Goal: Task Accomplishment & Management: Use online tool/utility

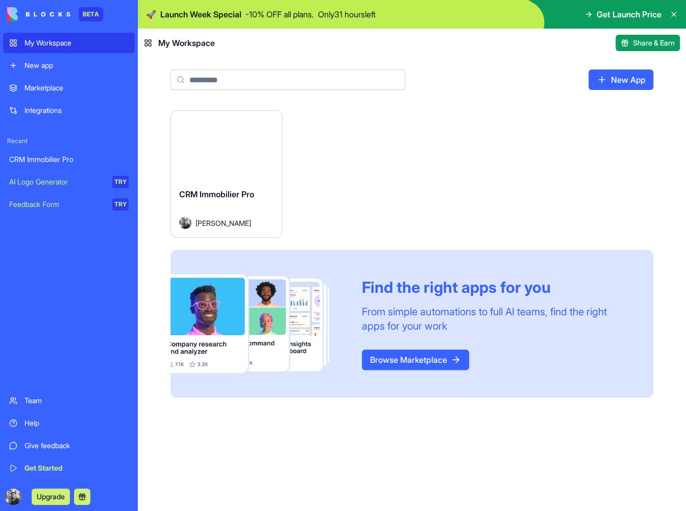
click at [82, 163] on div "CRM Immobilier Pro" at bounding box center [68, 159] width 119 height 10
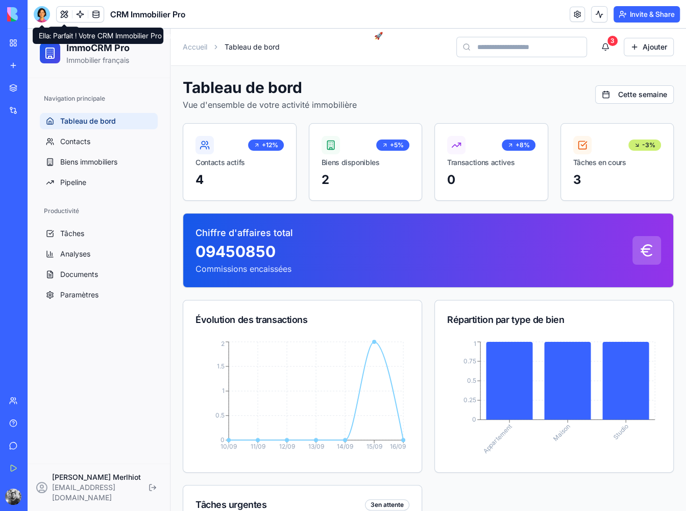
click at [37, 17] on div at bounding box center [42, 14] width 16 height 16
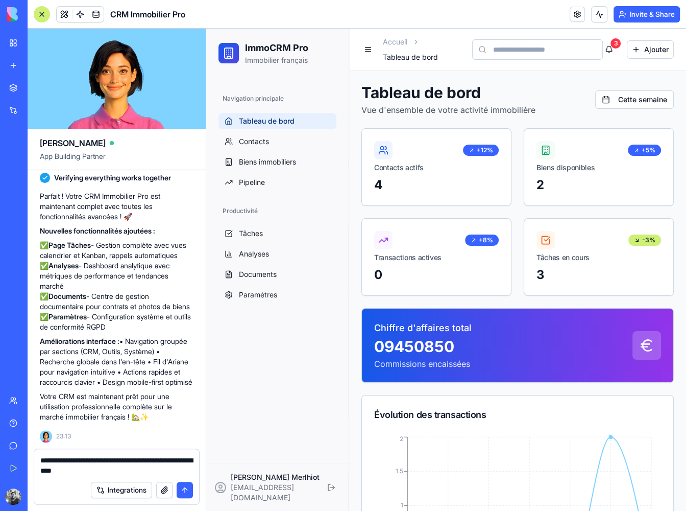
click at [128, 492] on button "Integrations" at bounding box center [121, 490] width 61 height 16
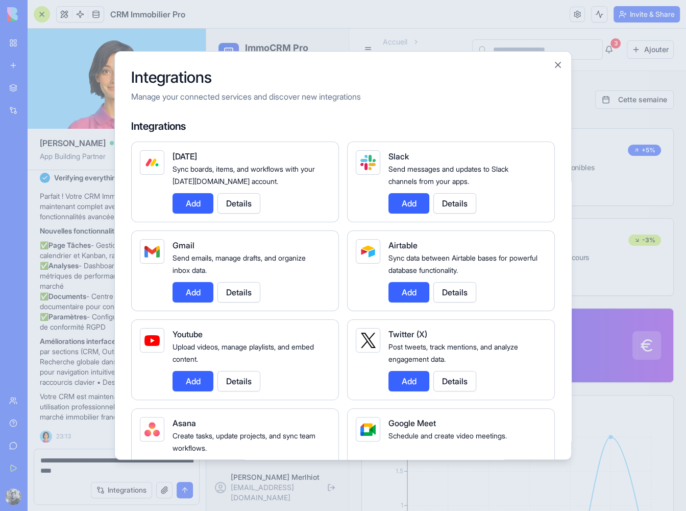
click at [206, 293] on button "Add" at bounding box center [193, 292] width 41 height 20
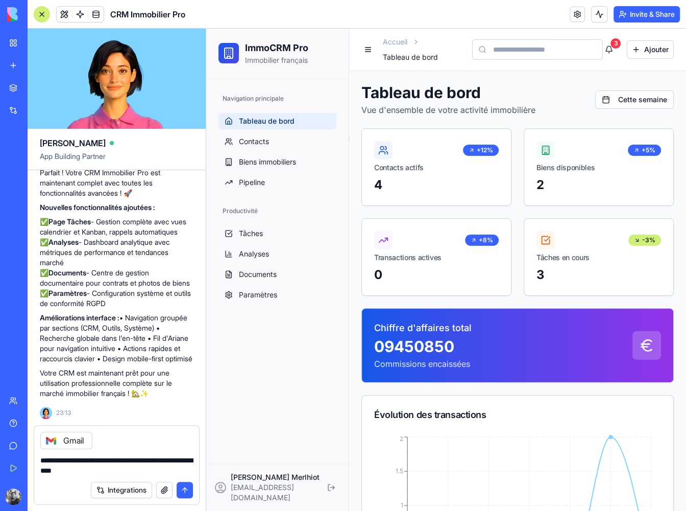
click at [143, 490] on button "Integrations" at bounding box center [121, 490] width 61 height 16
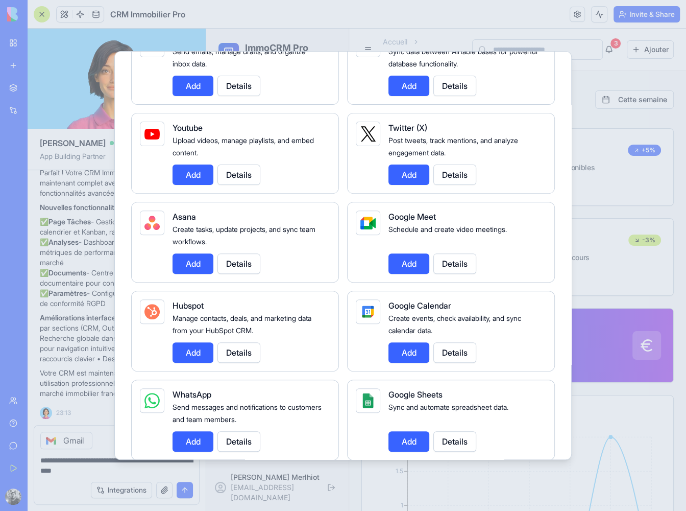
scroll to position [255, 0]
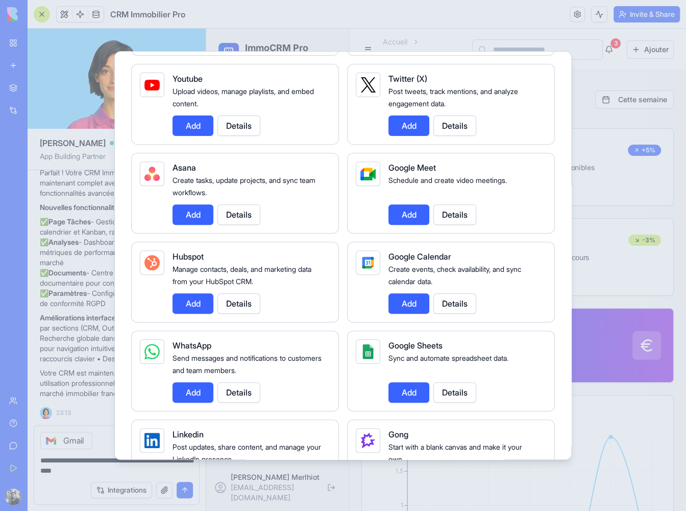
click at [406, 308] on button "Add" at bounding box center [409, 303] width 41 height 20
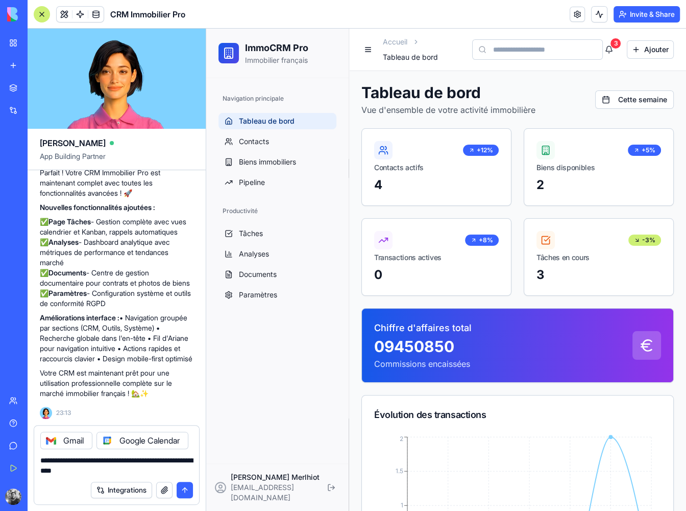
click at [127, 490] on button "Integrations" at bounding box center [121, 490] width 61 height 16
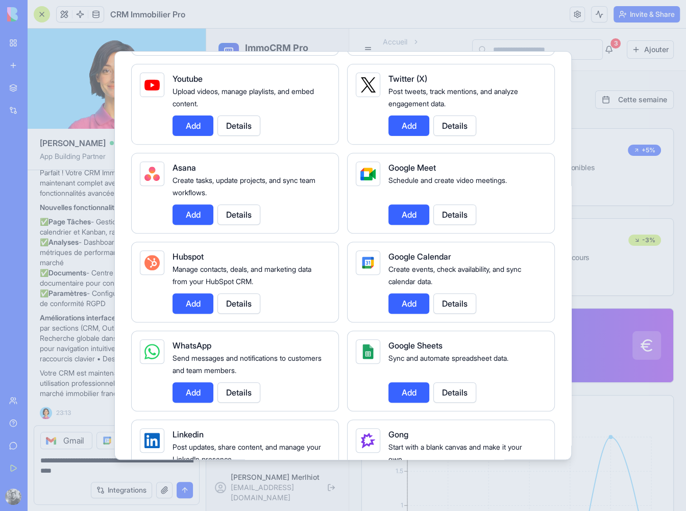
click at [200, 393] on button "Add" at bounding box center [193, 392] width 41 height 20
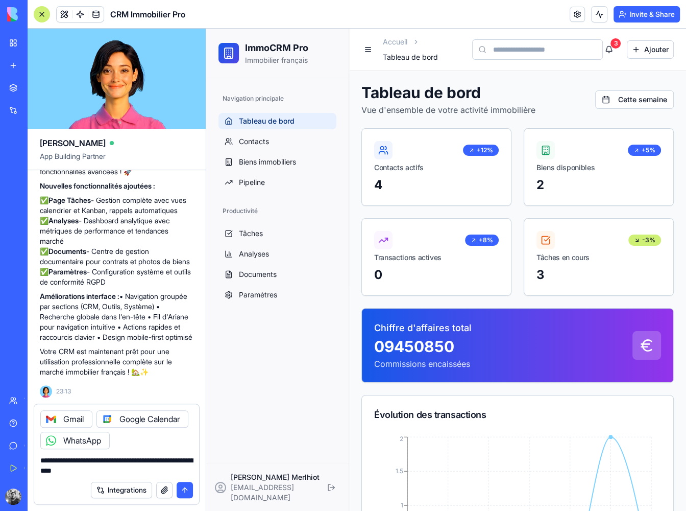
click at [150, 465] on textarea "**********" at bounding box center [116, 465] width 153 height 20
type textarea "**********"
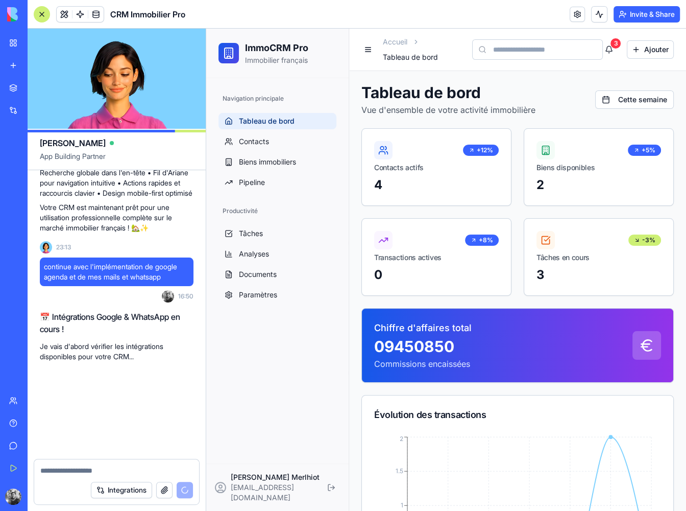
scroll to position [1471, 0]
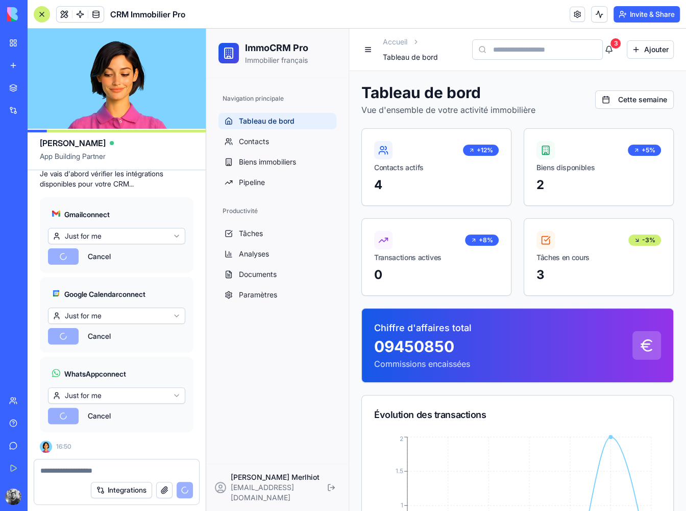
click at [170, 232] on html "BETA My Workspace New app Marketplace Integrations Recent CRM Immobilier Pro AI…" at bounding box center [343, 255] width 686 height 511
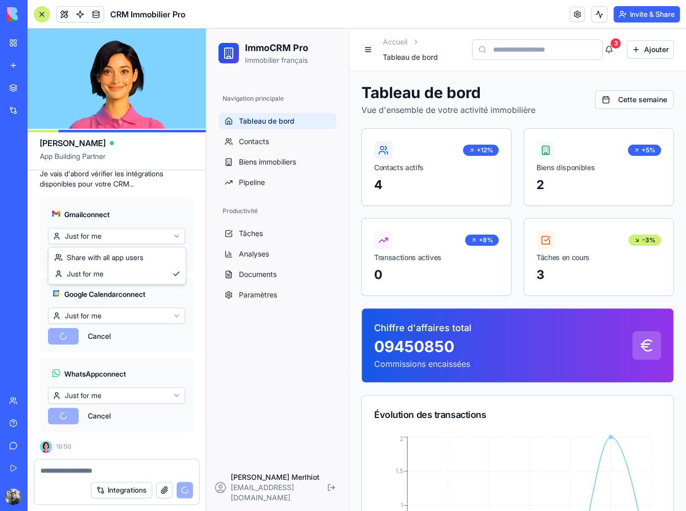
scroll to position [1673, 0]
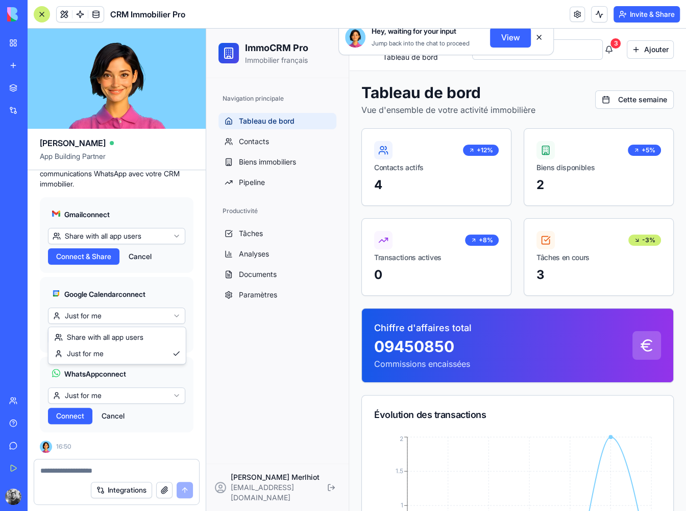
click at [161, 315] on html "BETA My Workspace New app Marketplace Integrations Recent CRM Immobilier Pro AI…" at bounding box center [343, 255] width 686 height 511
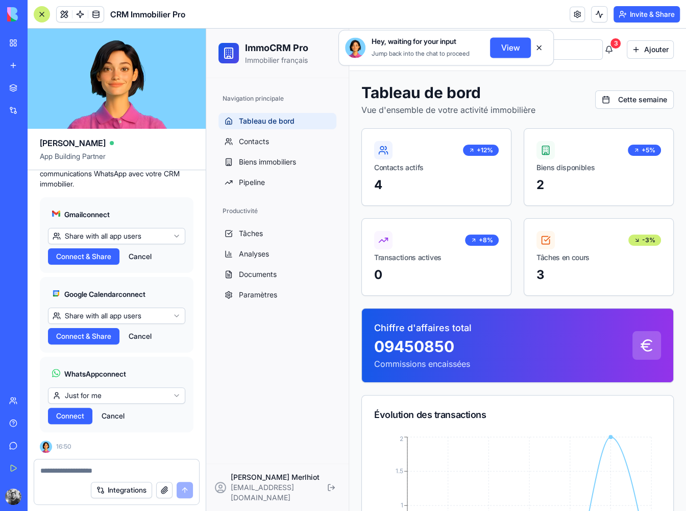
click at [158, 394] on html "BETA My Workspace New app Marketplace Integrations Recent CRM Immobilier Pro AI…" at bounding box center [343, 255] width 686 height 511
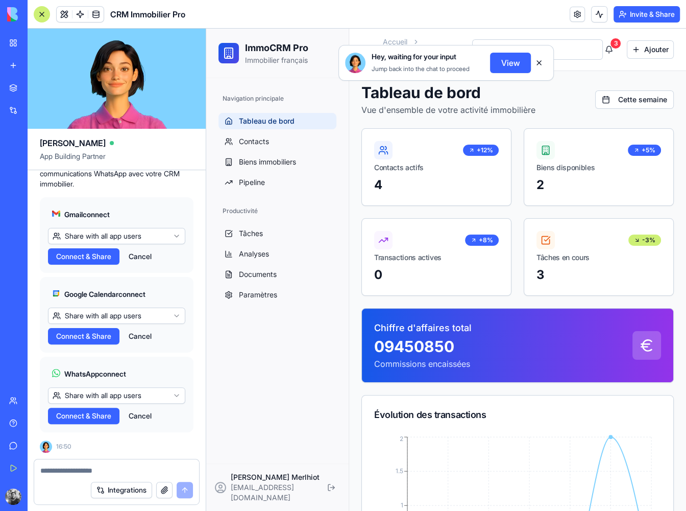
click at [79, 253] on span "Connect & Share" at bounding box center [83, 256] width 55 height 10
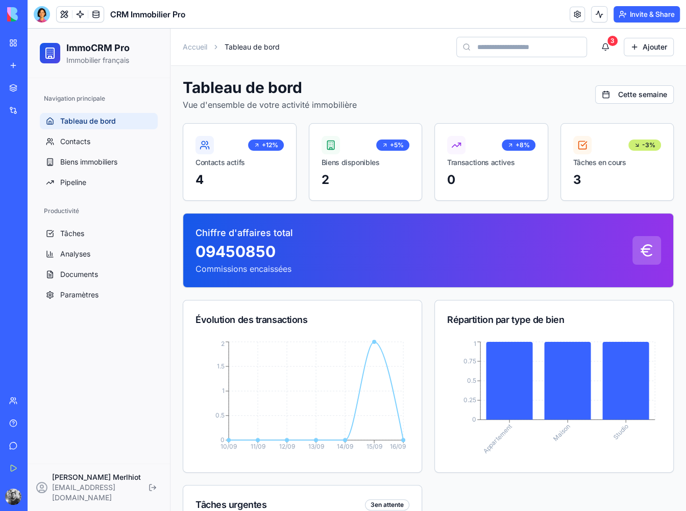
click at [43, 17] on div at bounding box center [42, 14] width 16 height 16
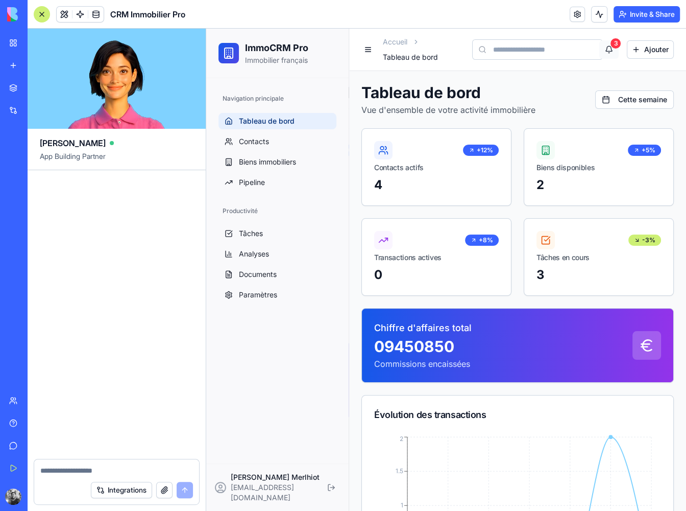
click at [601, 51] on button "3" at bounding box center [610, 49] width 20 height 18
click at [283, 281] on ul "Tâches Analyses Documents Paramètres" at bounding box center [278, 264] width 118 height 78
click at [283, 272] on link "Documents" at bounding box center [278, 274] width 118 height 16
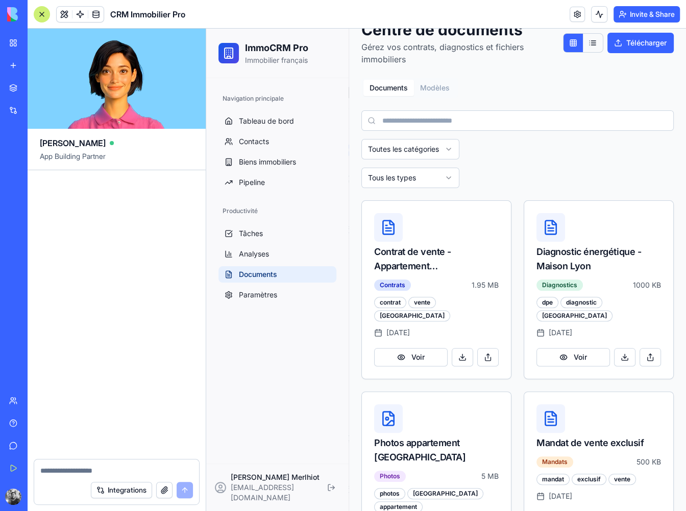
scroll to position [102, 0]
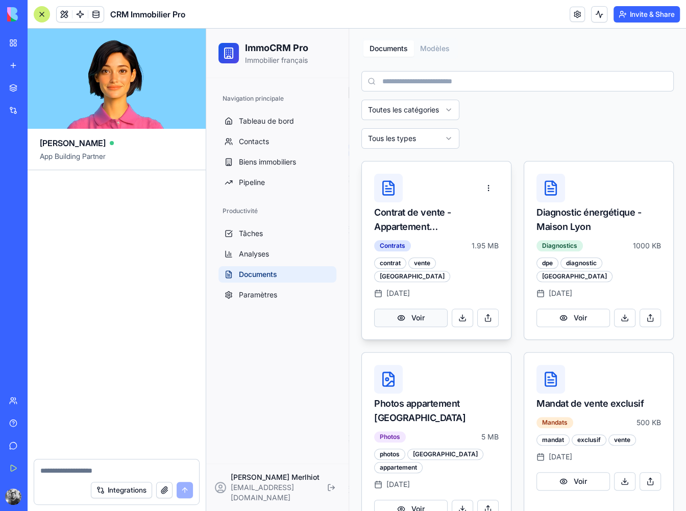
click at [415, 308] on button "Voir" at bounding box center [411, 317] width 74 height 18
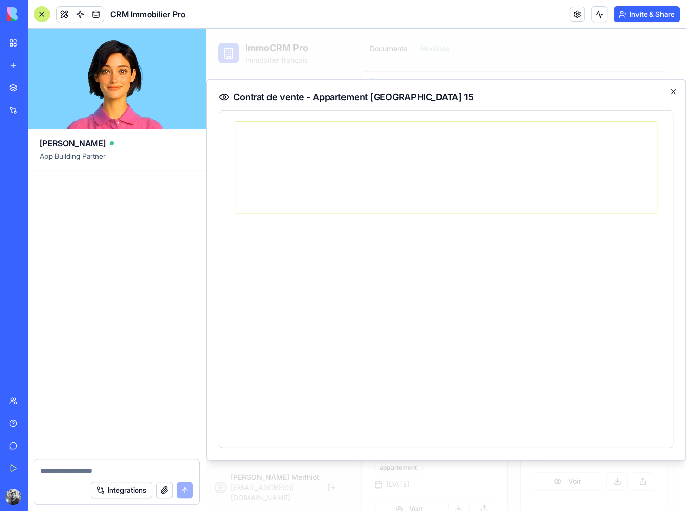
click at [677, 92] on icon "button" at bounding box center [673, 92] width 8 height 8
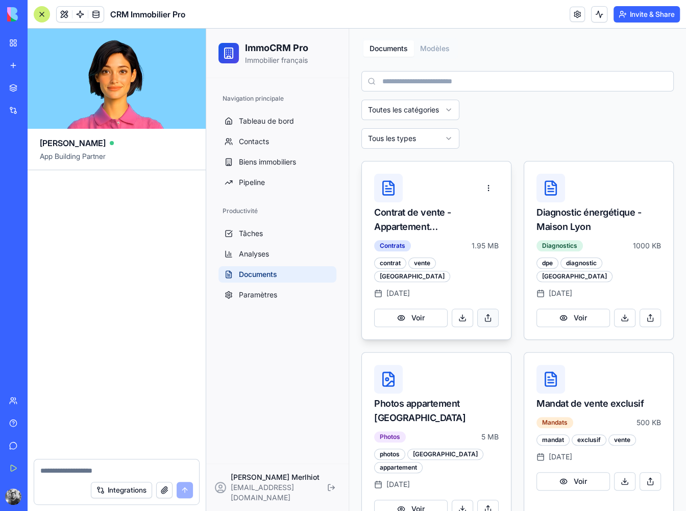
click at [481, 308] on button at bounding box center [487, 317] width 21 height 18
click at [467, 308] on button at bounding box center [462, 317] width 21 height 18
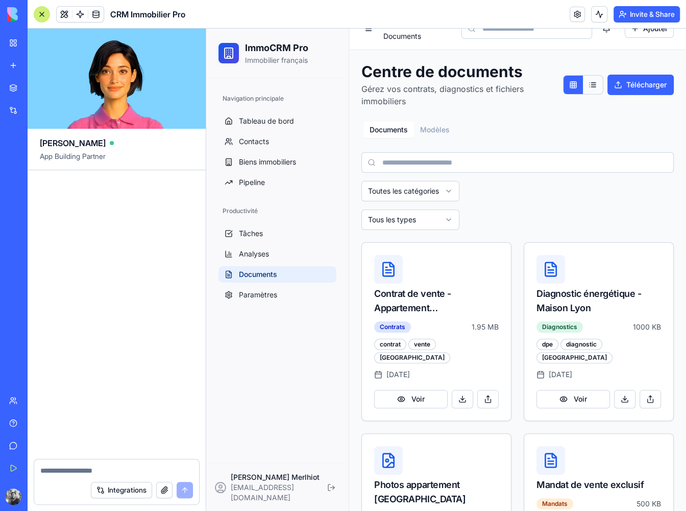
scroll to position [0, 0]
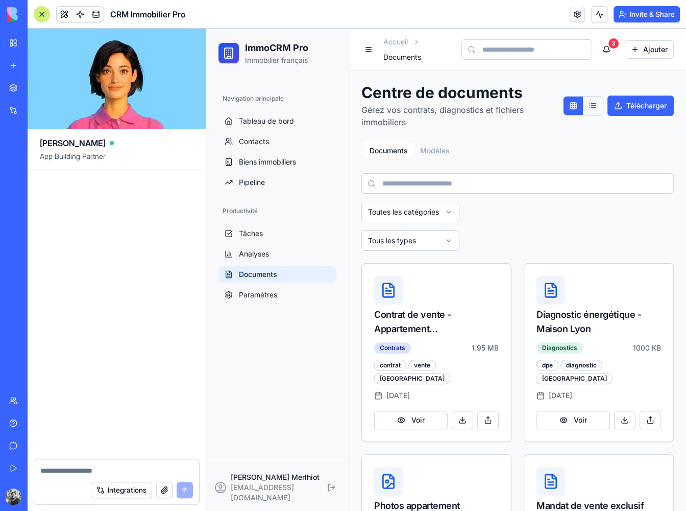
click at [433, 153] on button "Modèles" at bounding box center [435, 150] width 42 height 16
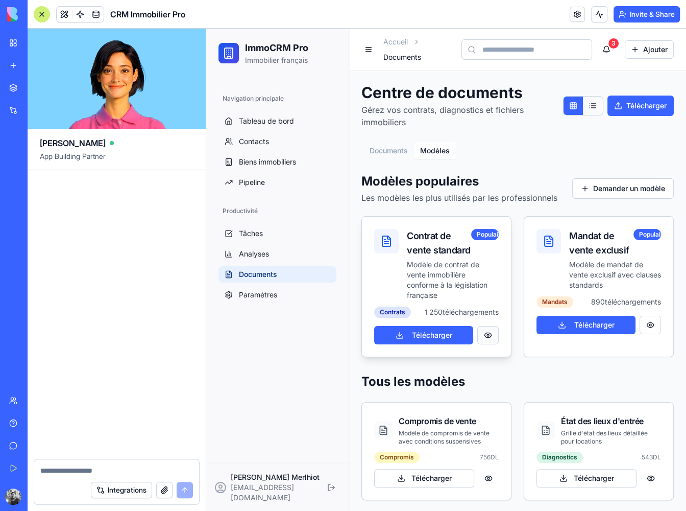
click at [484, 344] on button at bounding box center [487, 335] width 21 height 18
click at [414, 235] on div "Contrat de vente standard" at bounding box center [439, 243] width 64 height 29
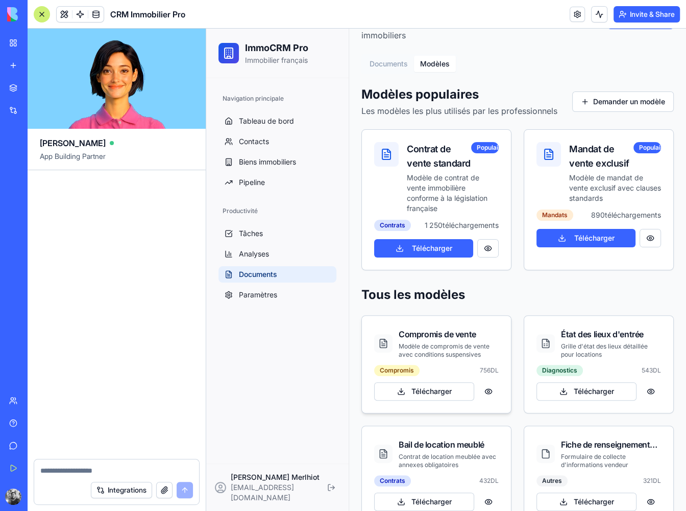
scroll to position [124, 0]
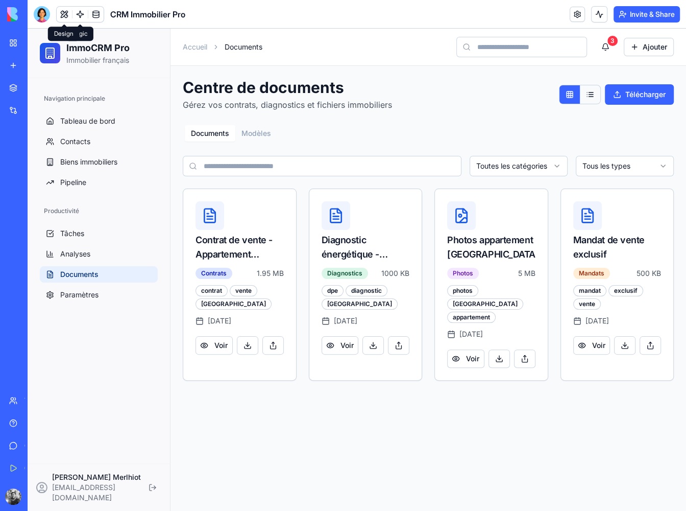
click at [65, 14] on button at bounding box center [64, 14] width 15 height 15
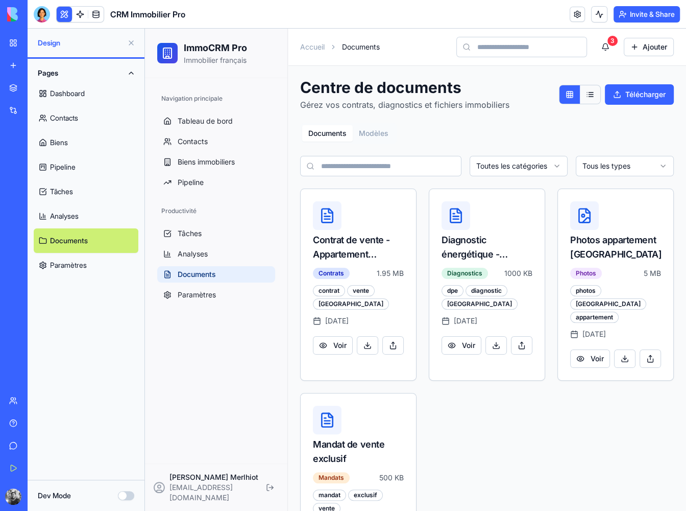
click at [45, 16] on div at bounding box center [42, 14] width 16 height 16
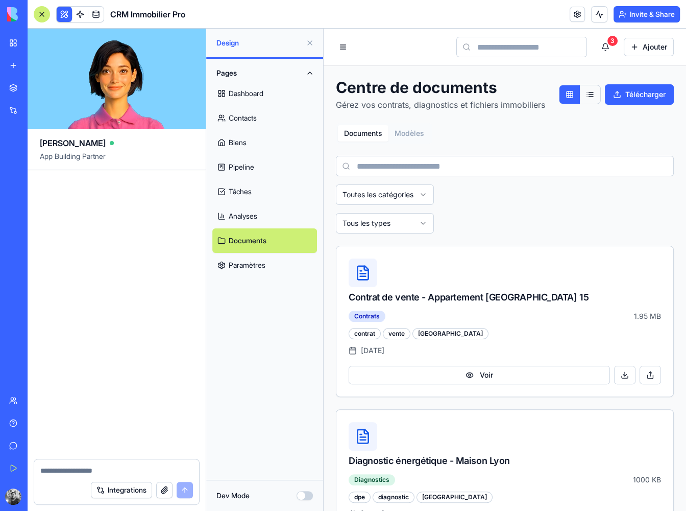
click at [138, 488] on button "Integrations" at bounding box center [121, 490] width 61 height 16
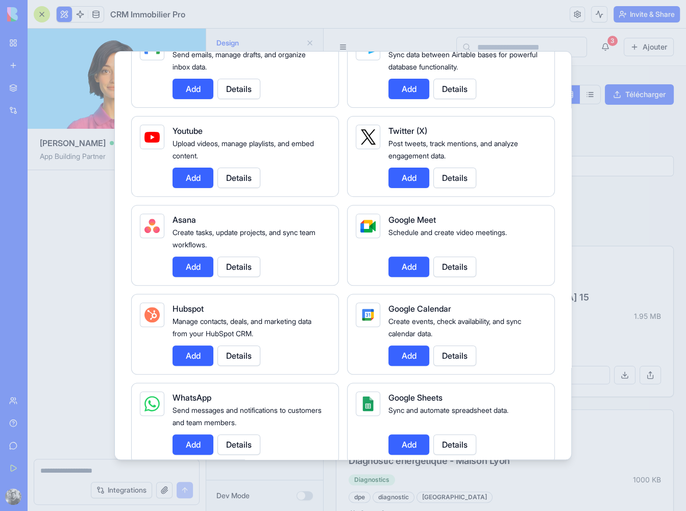
scroll to position [204, 0]
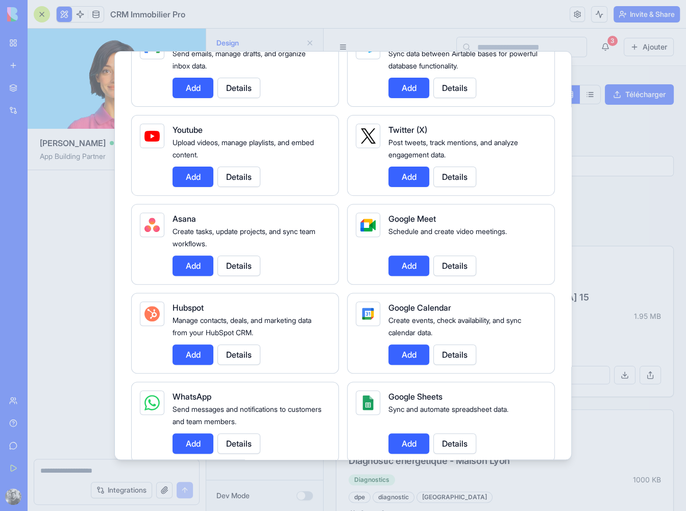
click at [410, 345] on button "Add" at bounding box center [409, 354] width 41 height 20
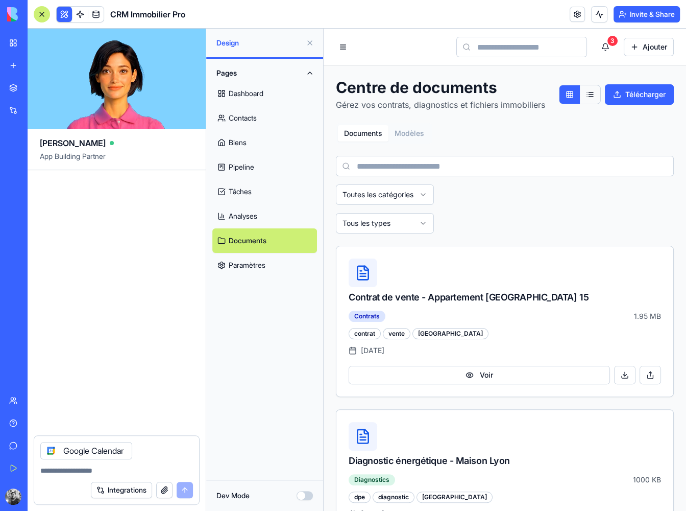
click at [189, 489] on div "Integrations" at bounding box center [142, 490] width 102 height 16
click at [145, 465] on textarea at bounding box center [116, 470] width 153 height 10
click at [255, 161] on link "Pipeline" at bounding box center [264, 167] width 105 height 25
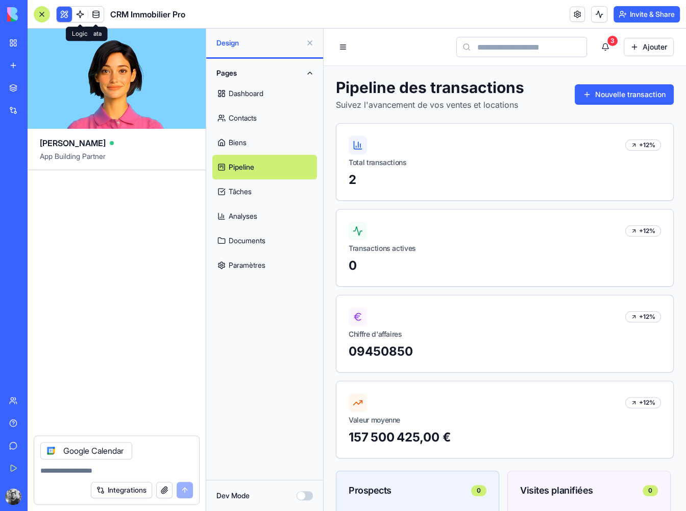
click at [84, 15] on link at bounding box center [80, 14] width 15 height 15
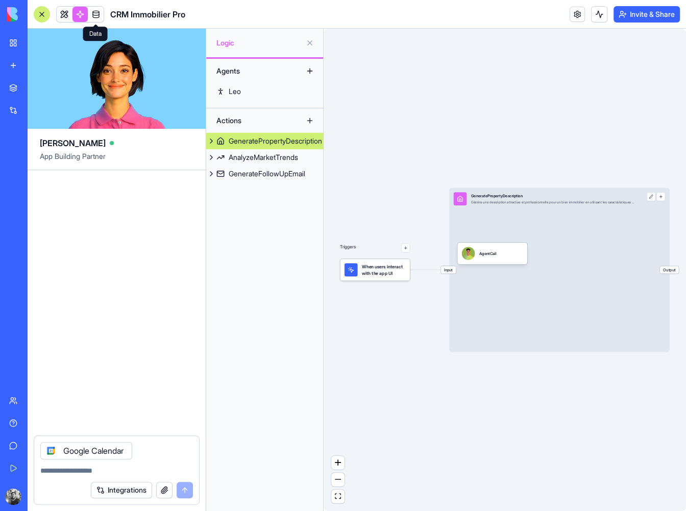
click at [94, 15] on link at bounding box center [95, 14] width 15 height 15
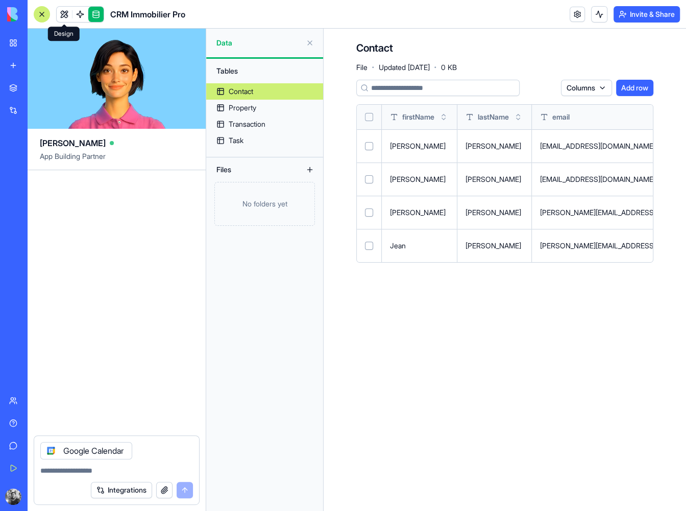
click at [70, 16] on link at bounding box center [64, 14] width 15 height 15
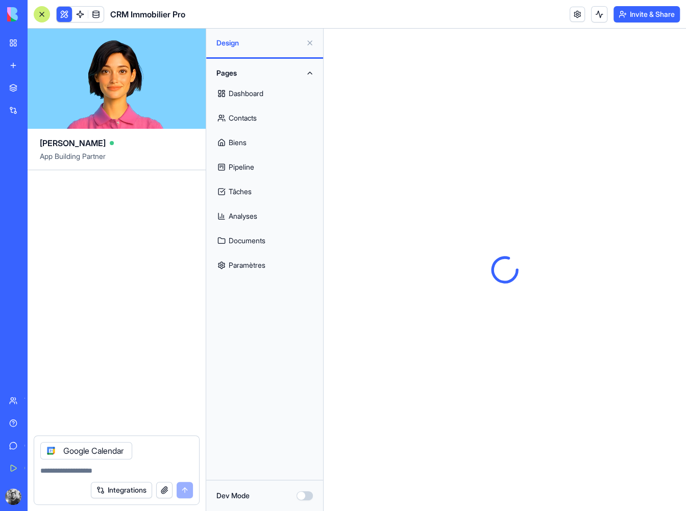
click at [249, 191] on link "Tâches" at bounding box center [264, 191] width 105 height 25
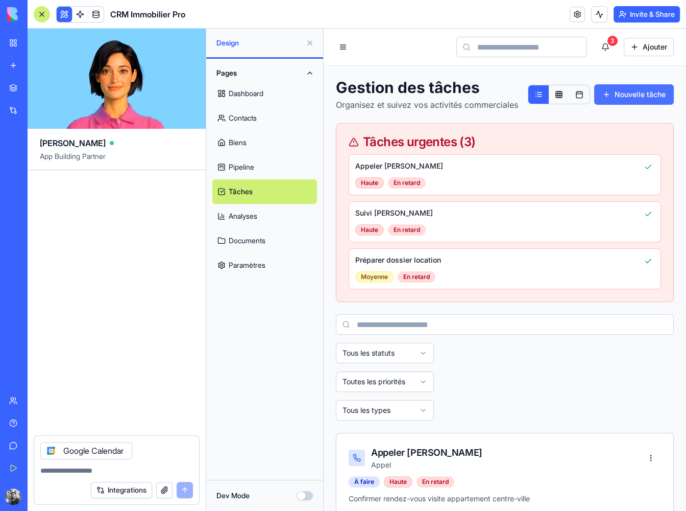
click at [629, 96] on button "Nouvelle tâche" at bounding box center [634, 94] width 80 height 20
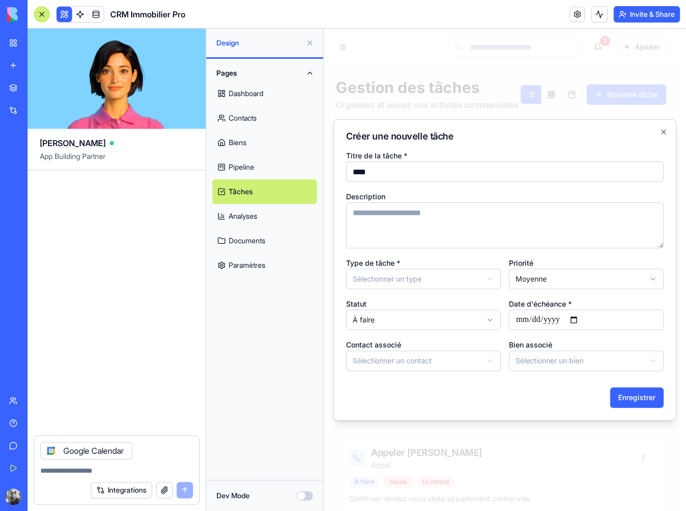
type input "****"
click at [475, 280] on body "**********" at bounding box center [501, 435] width 355 height 812
click at [627, 395] on button "Enregistrer" at bounding box center [637, 397] width 54 height 20
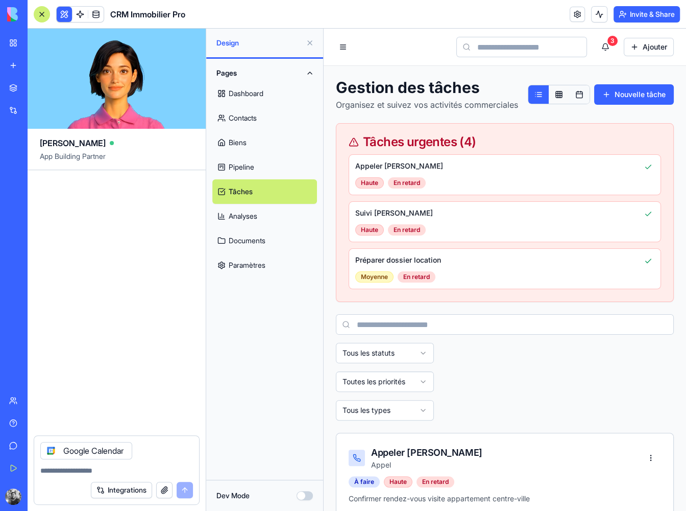
click at [572, 94] on button at bounding box center [579, 94] width 20 height 18
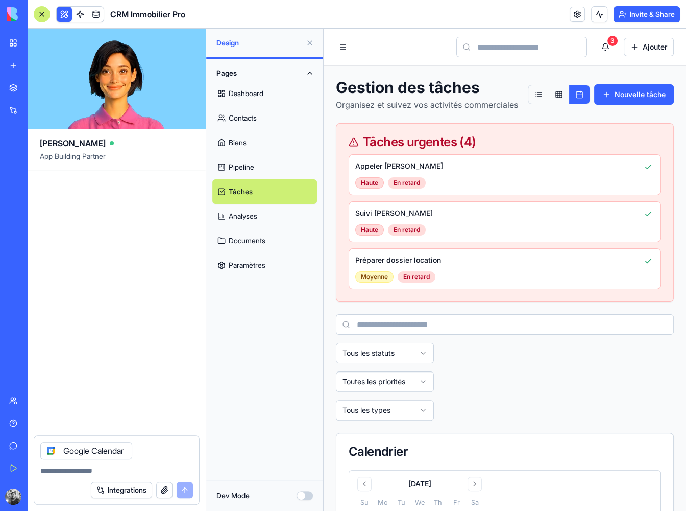
click at [286, 167] on link "Pipeline" at bounding box center [264, 167] width 105 height 25
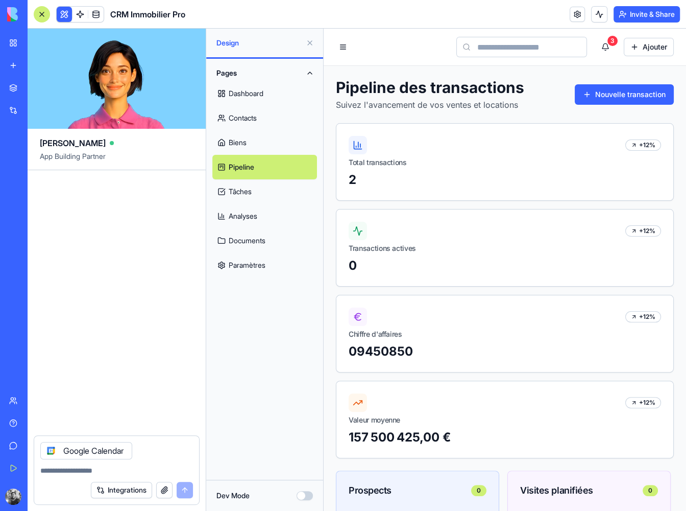
click at [296, 220] on link "Analyses" at bounding box center [264, 216] width 105 height 25
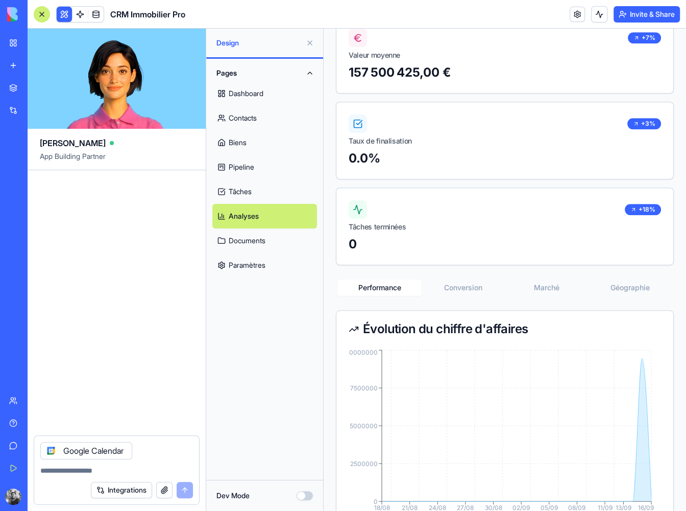
scroll to position [511, 0]
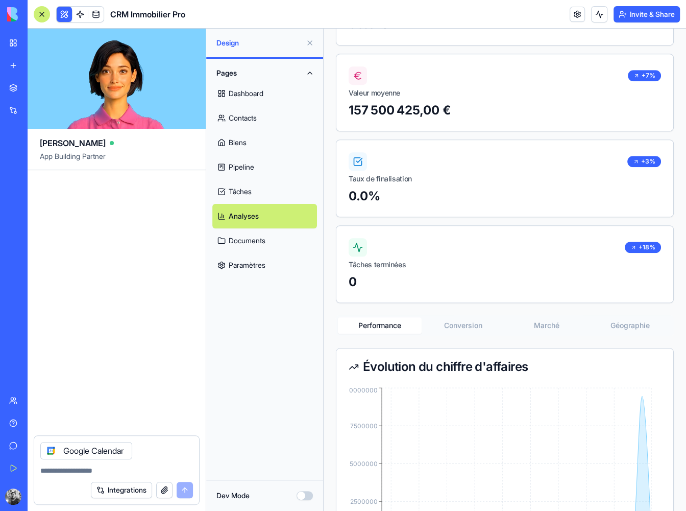
click at [286, 244] on link "Documents" at bounding box center [264, 240] width 105 height 25
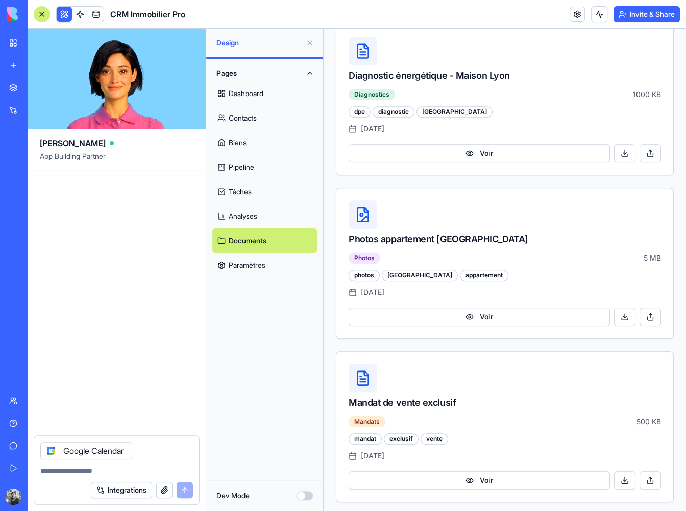
click at [278, 266] on link "Paramètres" at bounding box center [264, 265] width 105 height 25
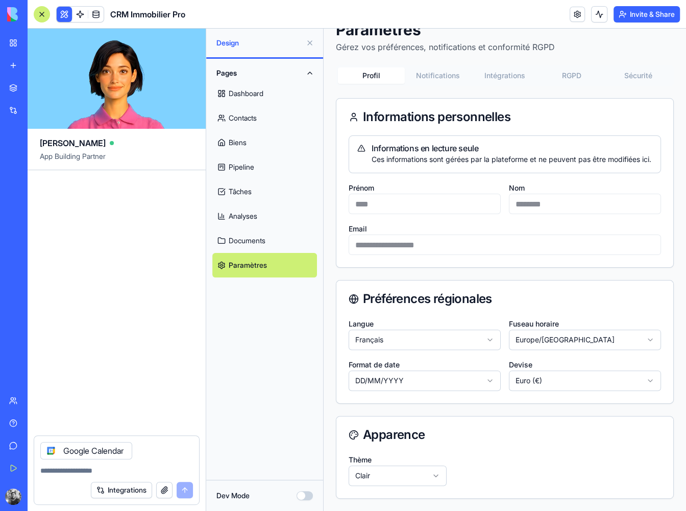
scroll to position [66, 0]
click at [441, 66] on div "**********" at bounding box center [505, 259] width 338 height 478
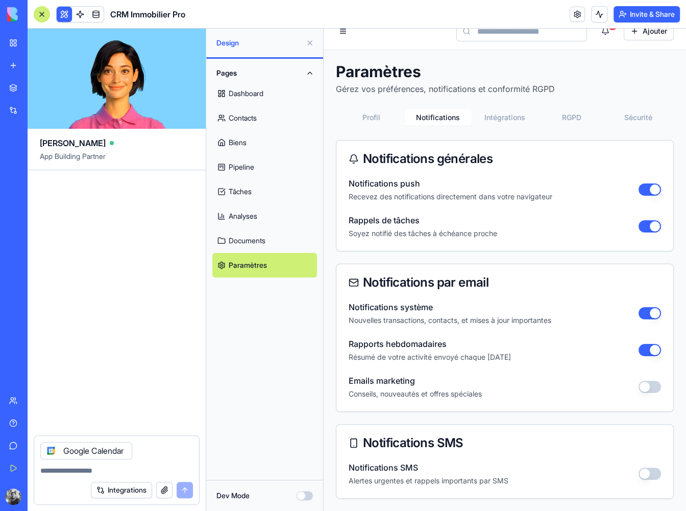
scroll to position [14, 0]
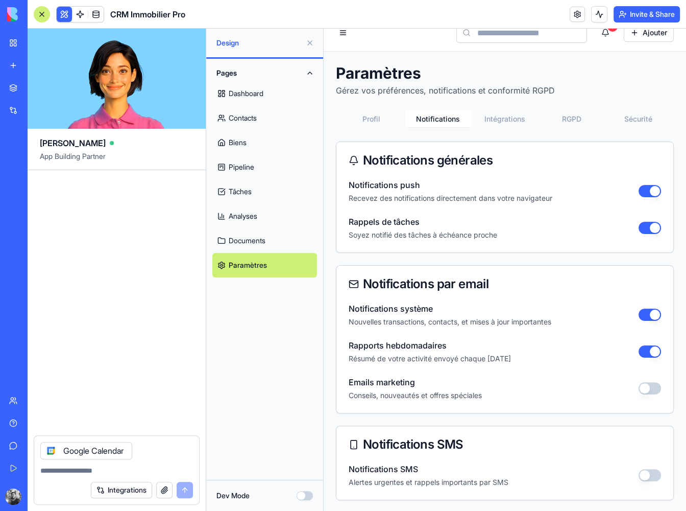
click at [509, 116] on button "Intégrations" at bounding box center [505, 119] width 67 height 16
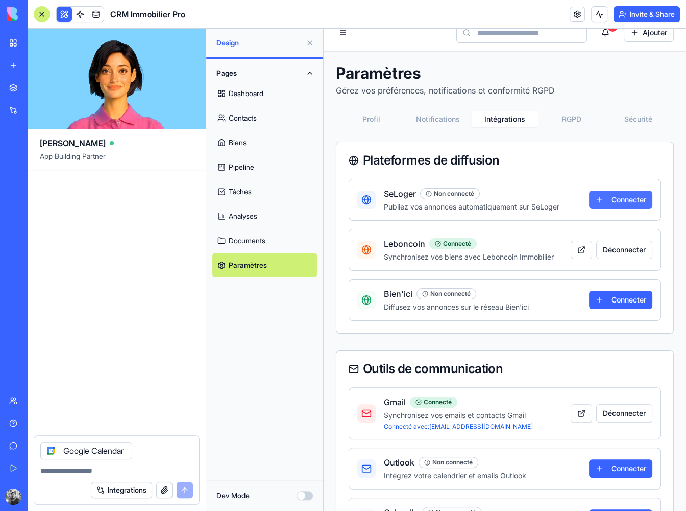
click at [589, 206] on button "Connecter" at bounding box center [620, 199] width 63 height 18
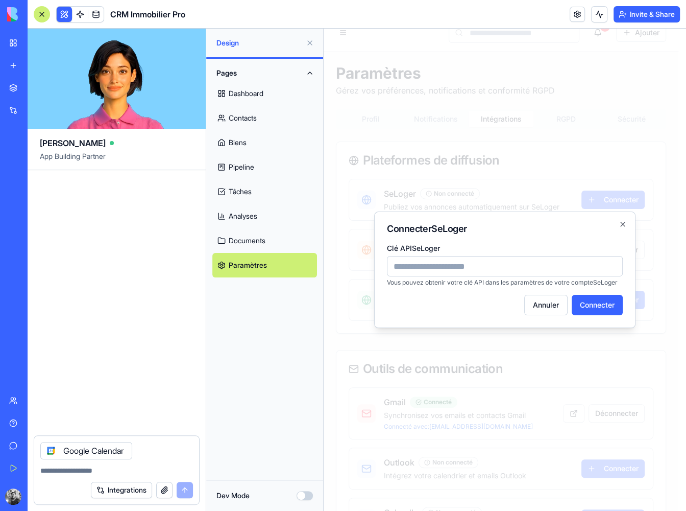
click at [629, 224] on div "Connecter SeLoger Clé API SeLoger Vous pouvez obtenir votre clé API dans les pa…" at bounding box center [504, 269] width 261 height 116
click at [629, 223] on div "Connecter SeLoger Clé API SeLoger Vous pouvez obtenir votre clé API dans les pa…" at bounding box center [504, 269] width 261 height 116
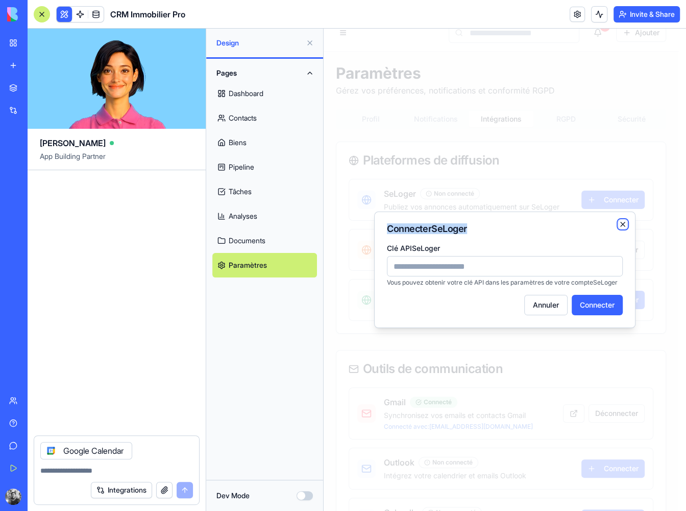
click at [626, 223] on icon "button" at bounding box center [623, 224] width 8 height 8
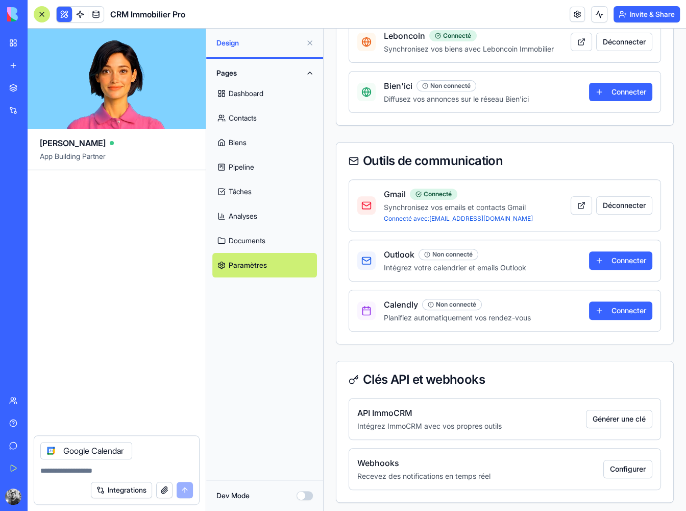
scroll to position [223, 0]
click at [609, 262] on button "Connecter" at bounding box center [620, 260] width 63 height 18
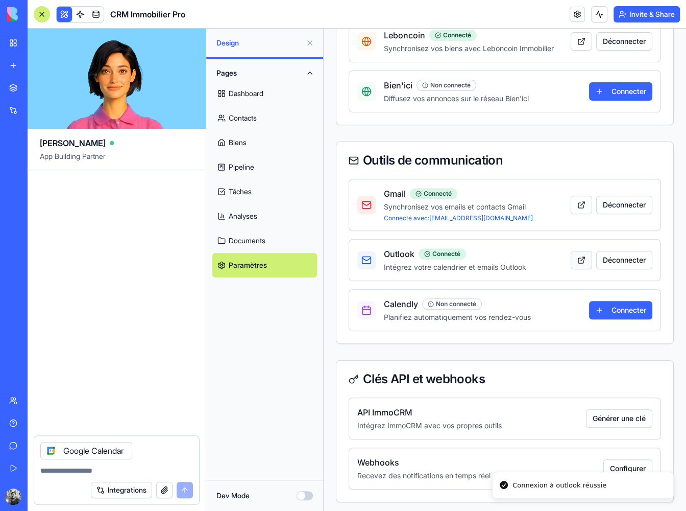
click at [573, 258] on button at bounding box center [581, 260] width 21 height 18
click at [618, 254] on button "Déconnecter" at bounding box center [624, 260] width 56 height 18
click at [606, 200] on button "Déconnecter" at bounding box center [624, 205] width 56 height 18
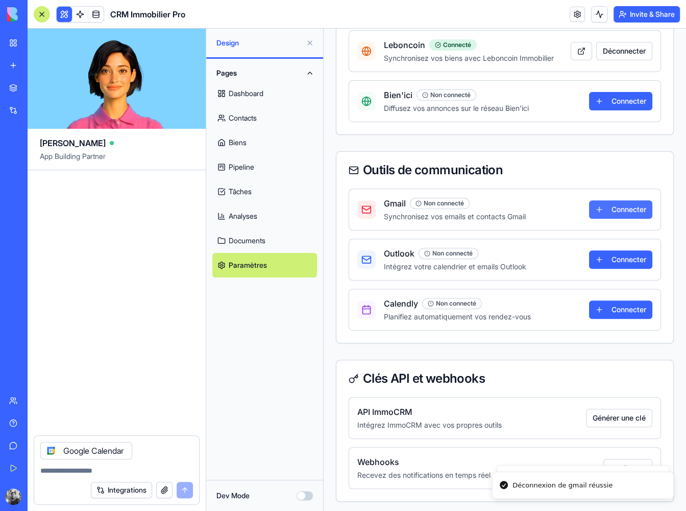
click at [598, 207] on button "Connecter" at bounding box center [620, 209] width 63 height 18
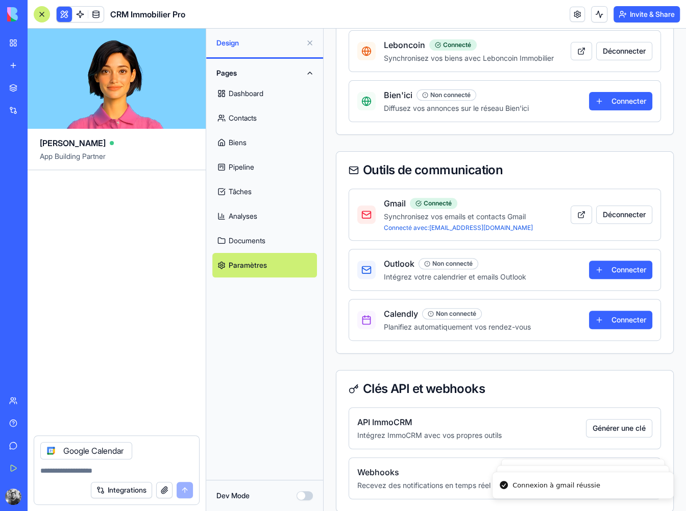
scroll to position [223, 0]
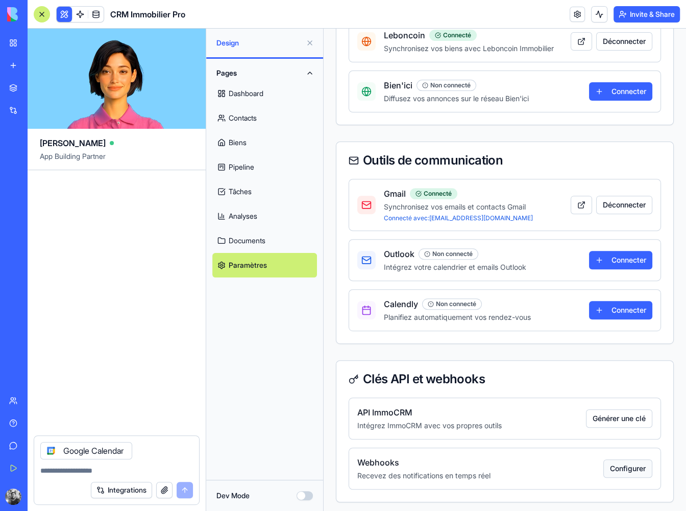
click at [619, 468] on button "Configurer" at bounding box center [628, 468] width 49 height 18
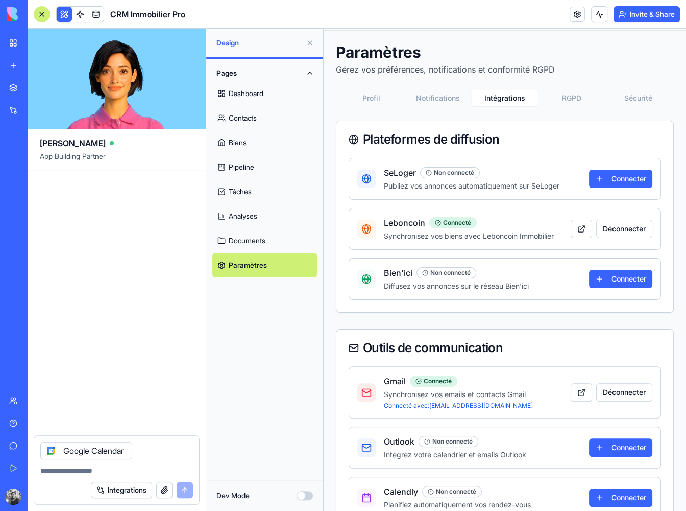
scroll to position [0, 0]
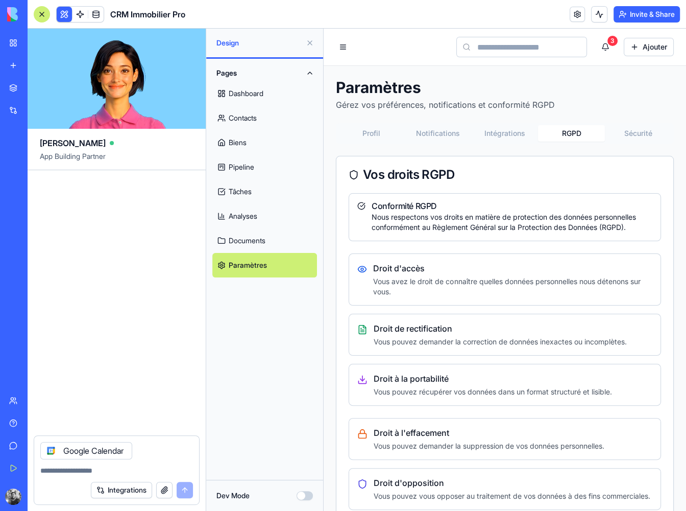
click at [564, 130] on button "RGPD" at bounding box center [571, 133] width 67 height 16
click at [626, 134] on button "Sécurité" at bounding box center [638, 133] width 67 height 16
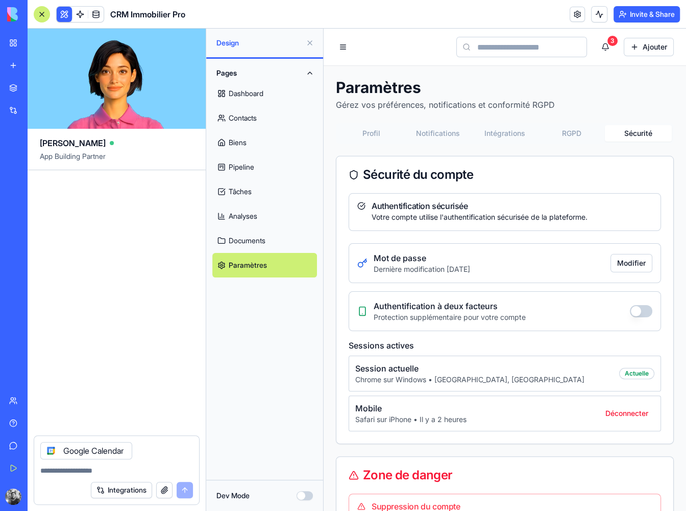
click at [362, 51] on div "Accueil Paramètres 3 Ajouter" at bounding box center [505, 47] width 338 height 20
click at [265, 145] on link "Biens" at bounding box center [264, 142] width 105 height 25
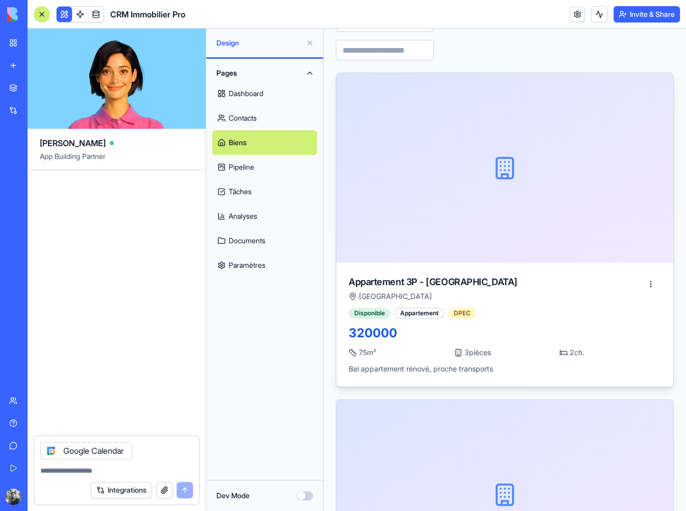
scroll to position [255, 0]
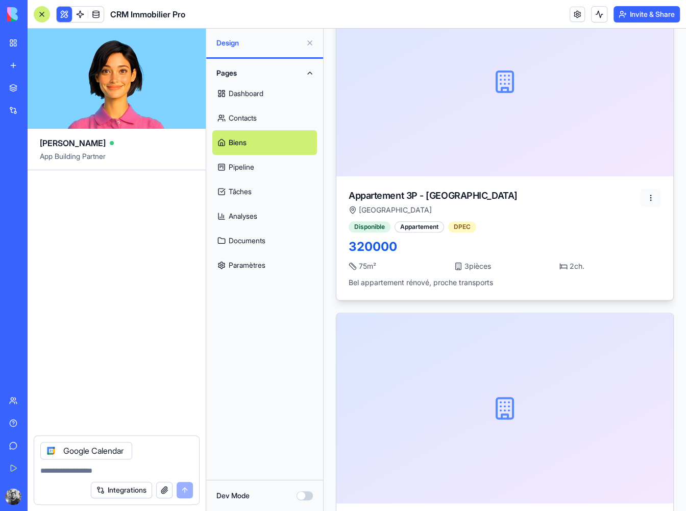
click at [641, 191] on html "Accueil Biens immobiliers 3 Ajouter Biens immobiliers Gérez votre catalogue de …" at bounding box center [505, 369] width 363 height 1192
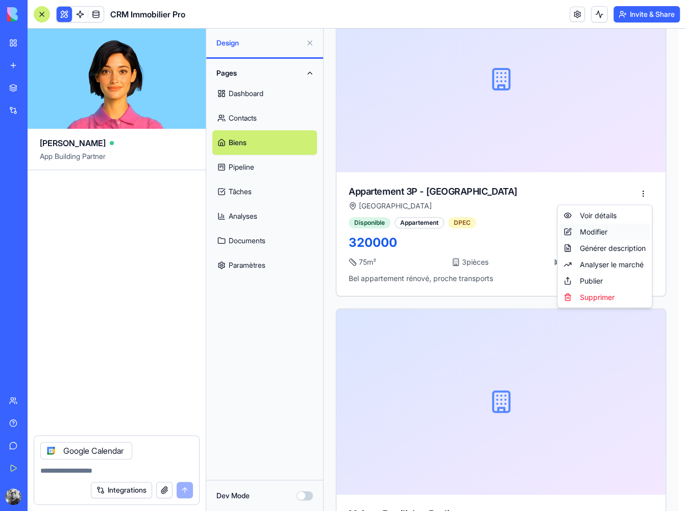
click at [610, 229] on div "Modifier" at bounding box center [605, 232] width 90 height 16
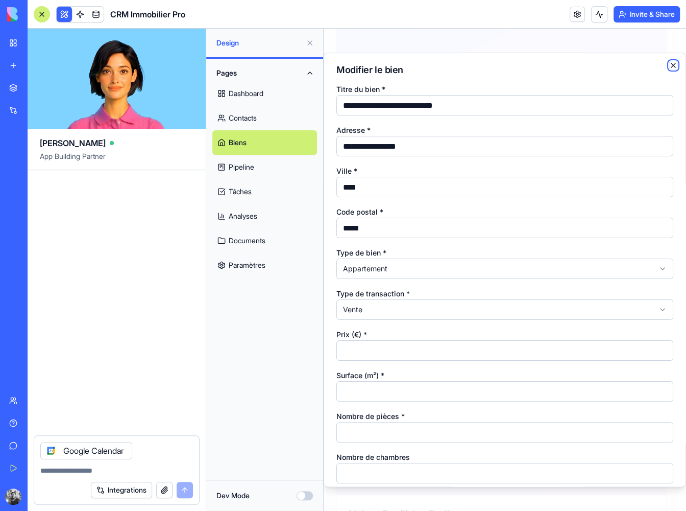
click at [669, 64] on icon "button" at bounding box center [673, 65] width 8 height 8
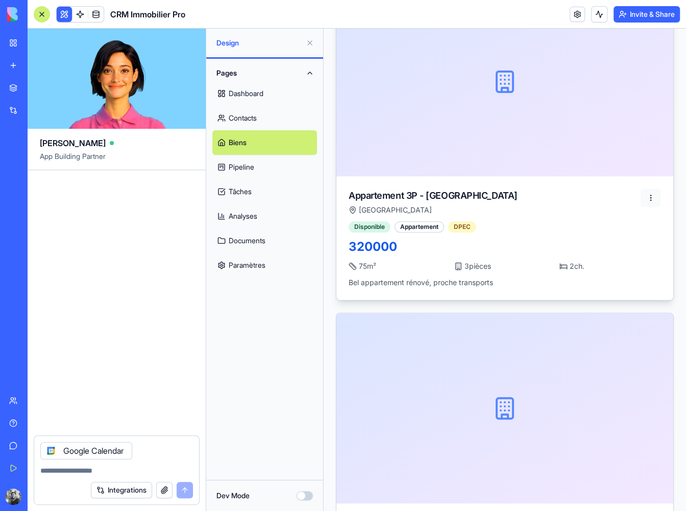
click at [641, 202] on html "Accueil Biens immobiliers 3 Ajouter Biens immobiliers Gérez votre catalogue de …" at bounding box center [505, 369] width 363 height 1192
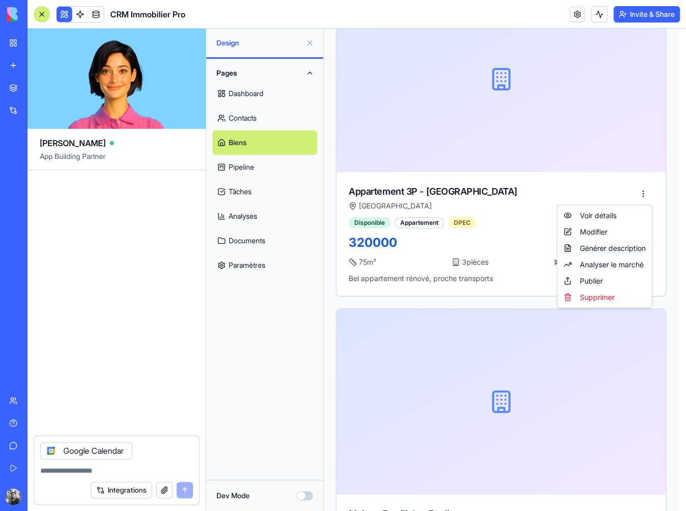
click at [632, 245] on div "Générer description" at bounding box center [605, 248] width 90 height 16
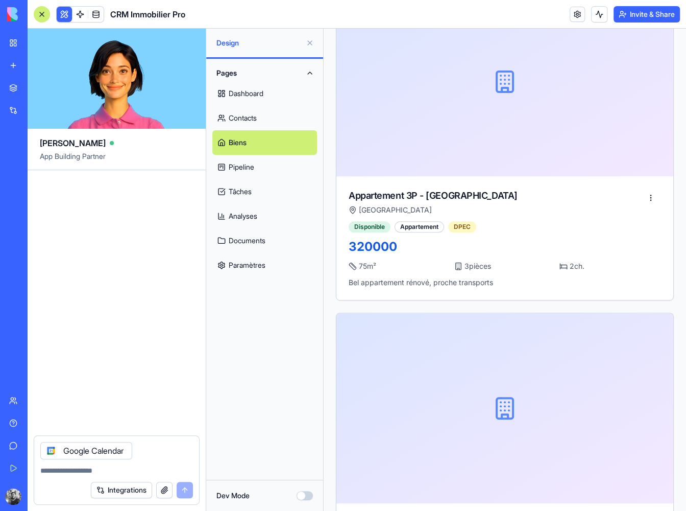
click at [94, 470] on textarea at bounding box center [116, 470] width 153 height 10
click at [47, 445] on div at bounding box center [51, 450] width 16 height 16
click at [69, 485] on div "Integrations" at bounding box center [116, 489] width 165 height 29
click at [77, 452] on div at bounding box center [117, 314] width 178 height 289
click at [74, 466] on textarea at bounding box center [116, 470] width 153 height 10
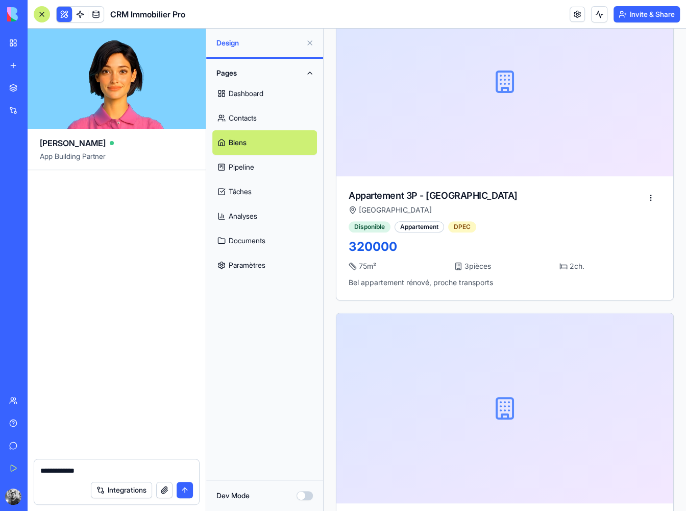
type textarea "**********"
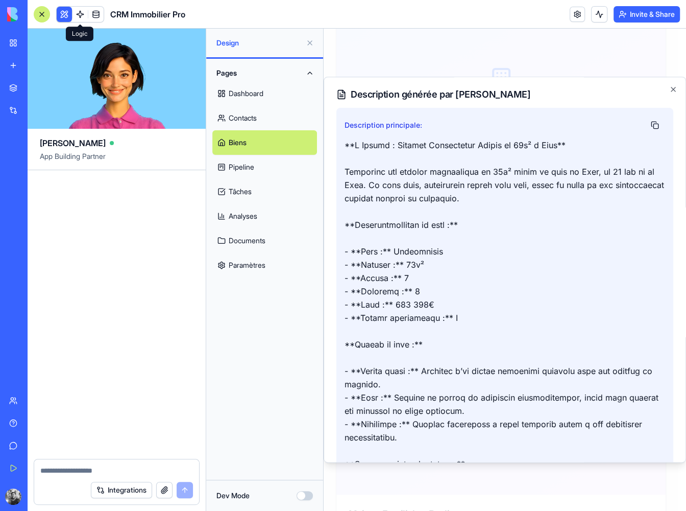
click at [44, 14] on div at bounding box center [42, 14] width 16 height 16
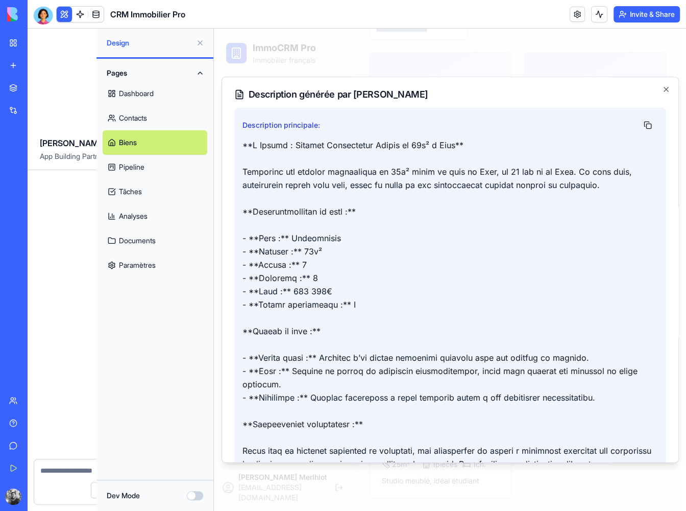
scroll to position [0, 0]
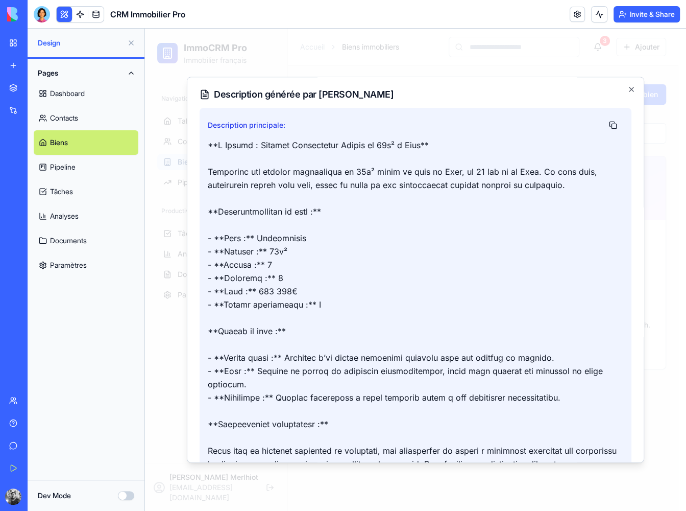
click at [20, 499] on div "Upgrade" at bounding box center [13, 496] width 13 height 16
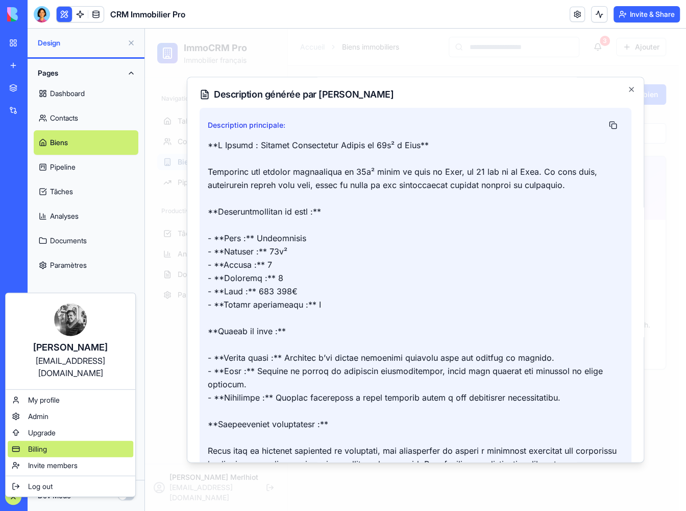
click at [70, 441] on div "Billing" at bounding box center [71, 449] width 126 height 16
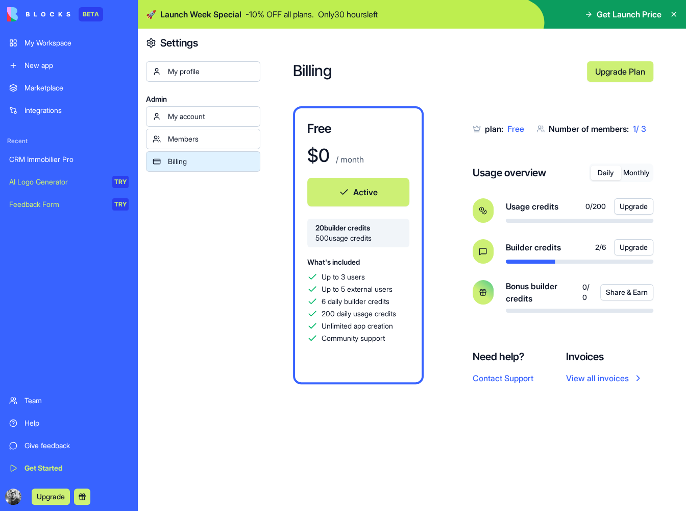
click at [68, 154] on div "CRM Immobilier Pro" at bounding box center [68, 159] width 119 height 10
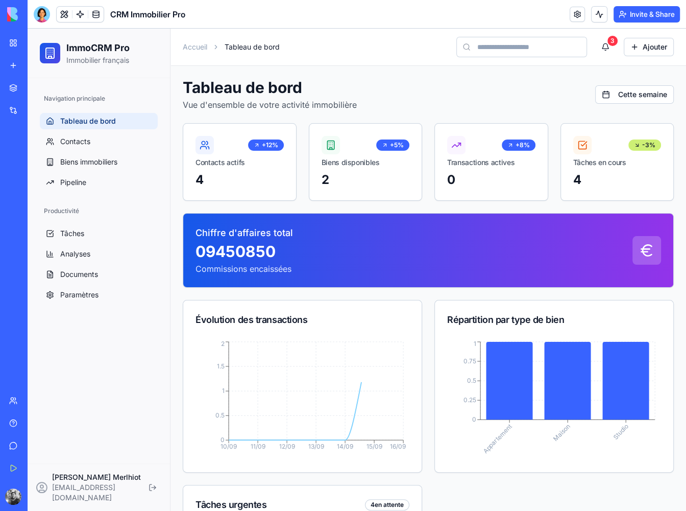
click at [42, 17] on div at bounding box center [42, 14] width 16 height 16
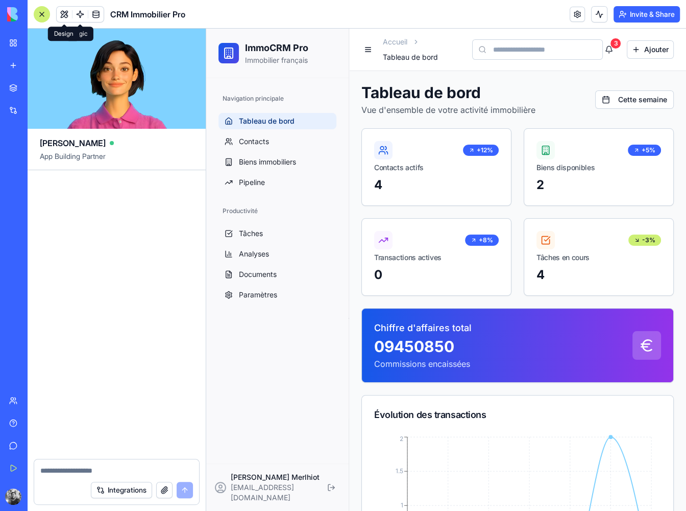
click at [67, 12] on button at bounding box center [64, 14] width 15 height 15
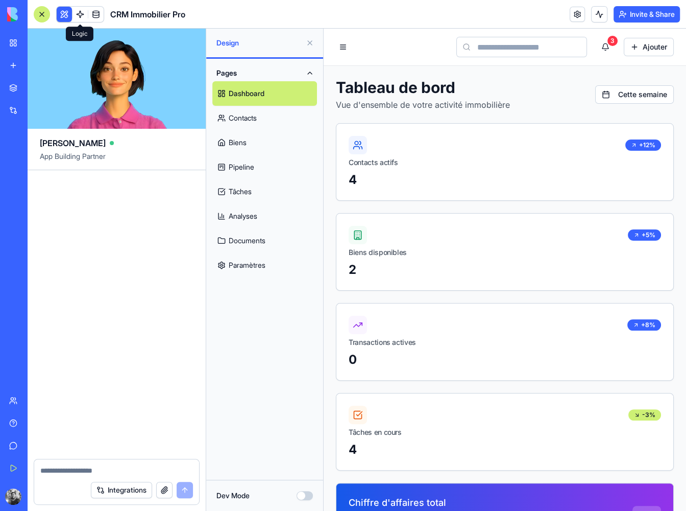
click at [82, 14] on link at bounding box center [80, 14] width 15 height 15
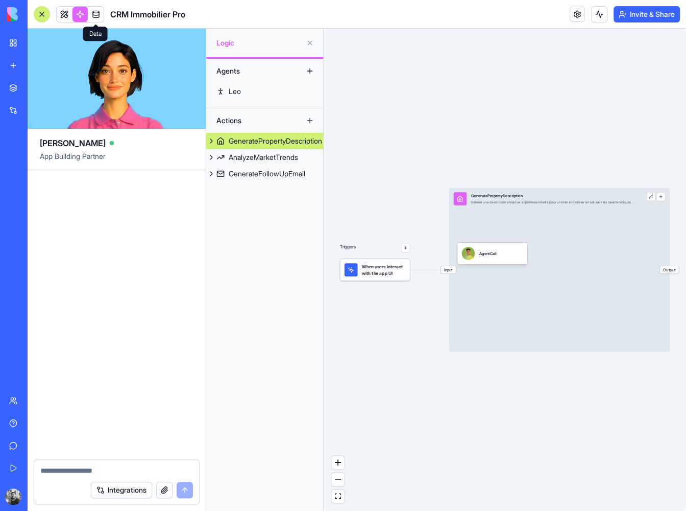
click at [97, 17] on link at bounding box center [95, 14] width 15 height 15
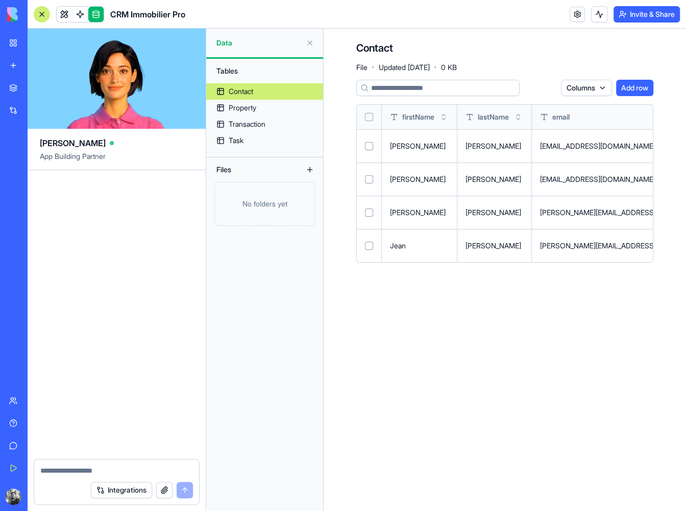
click at [308, 45] on button at bounding box center [310, 43] width 16 height 16
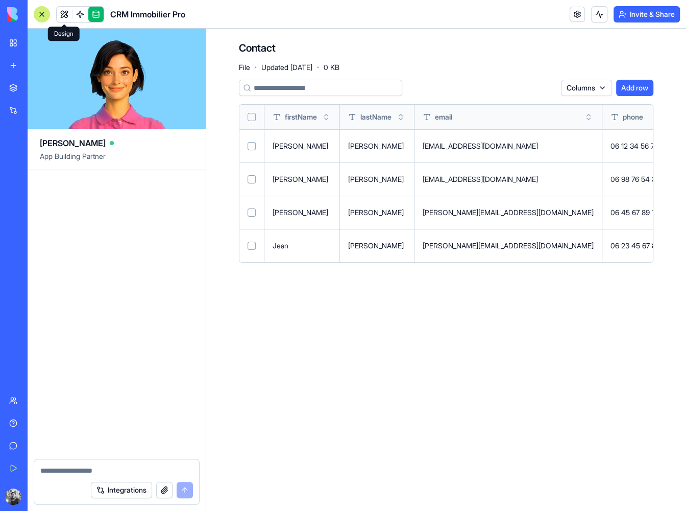
click at [58, 15] on link at bounding box center [64, 14] width 15 height 15
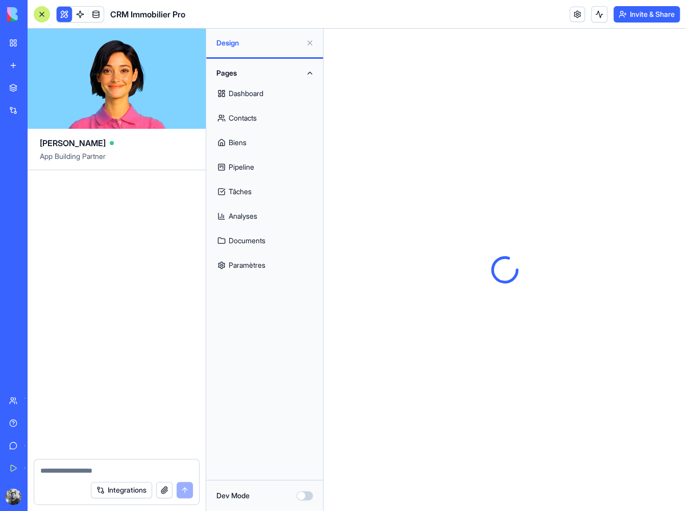
click at [65, 13] on button at bounding box center [64, 14] width 15 height 15
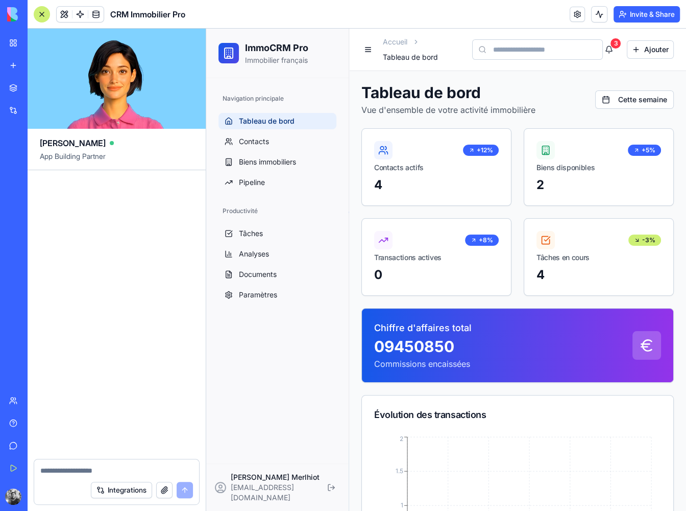
click at [62, 146] on div "[PERSON_NAME]" at bounding box center [117, 139] width 154 height 20
click at [124, 473] on textarea at bounding box center [116, 470] width 153 height 10
type textarea "**********"
